Goal: Find specific page/section: Find specific page/section

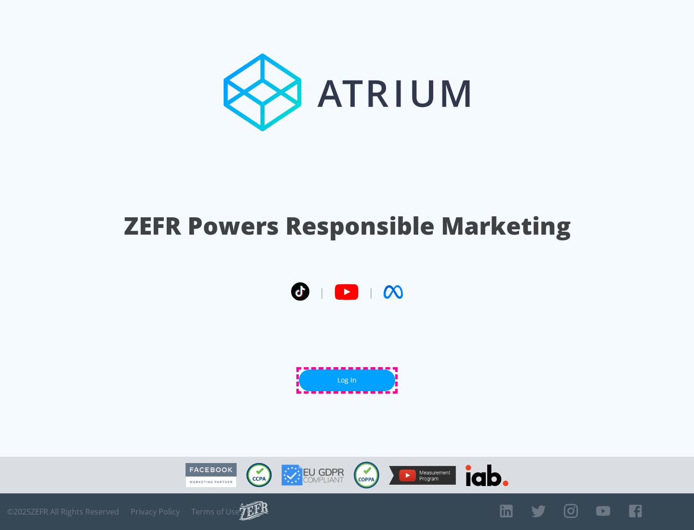
click at [347, 380] on link "Log In" at bounding box center [347, 381] width 96 height 22
